Goal: Task Accomplishment & Management: Manage account settings

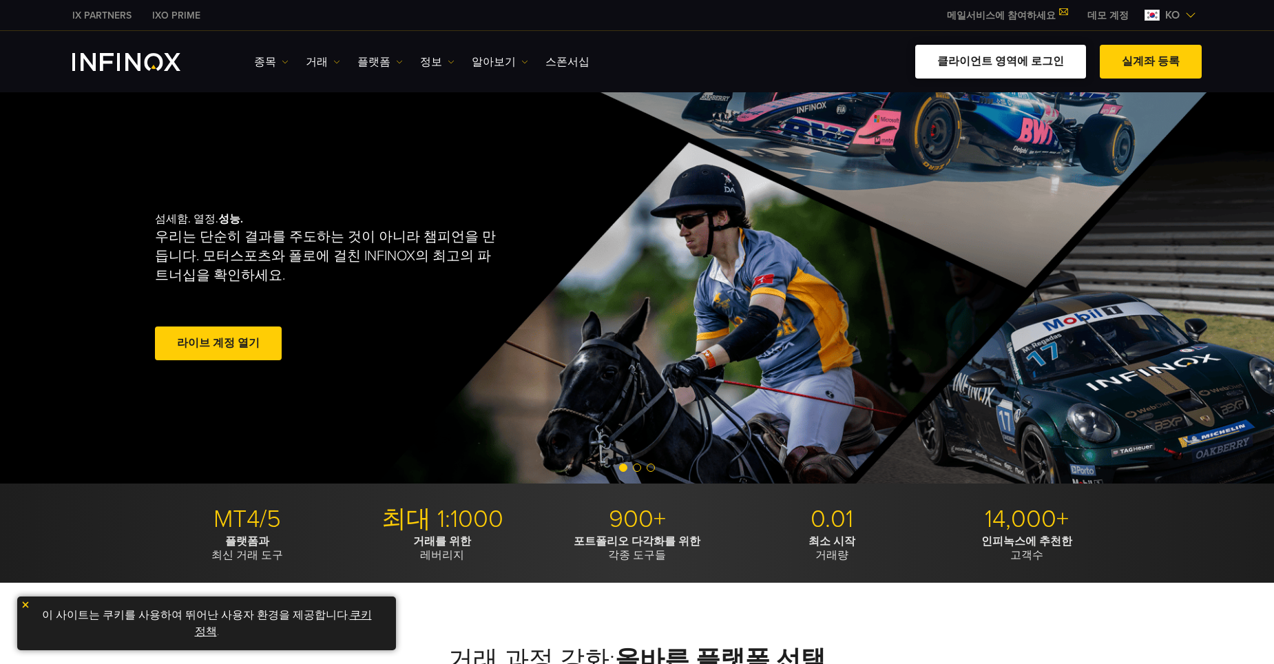
drag, startPoint x: 1013, startPoint y: 59, endPoint x: 1006, endPoint y: 46, distance: 14.8
click at [1013, 59] on link "클라이언트 영역에 로그인" at bounding box center [1000, 62] width 171 height 34
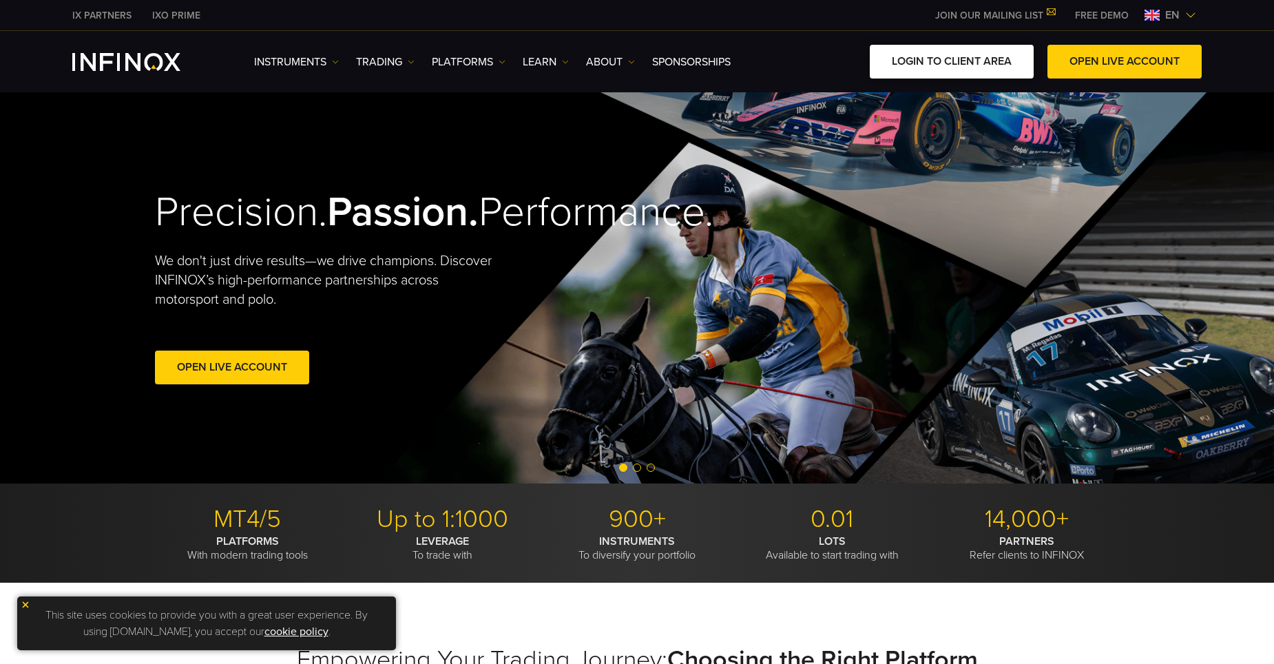
click at [952, 63] on link "LOGIN TO CLIENT AREA" at bounding box center [952, 62] width 164 height 34
click at [928, 61] on link "LOGIN TO CLIENT AREA" at bounding box center [952, 62] width 164 height 34
